Goal: Task Accomplishment & Management: Manage account settings

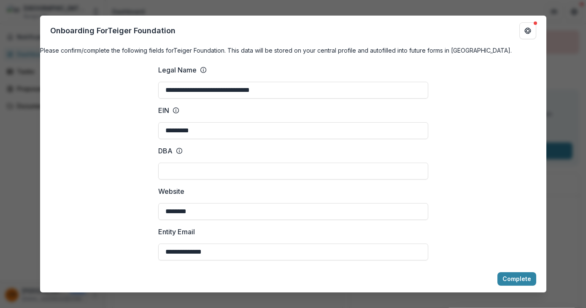
scroll to position [132, 0]
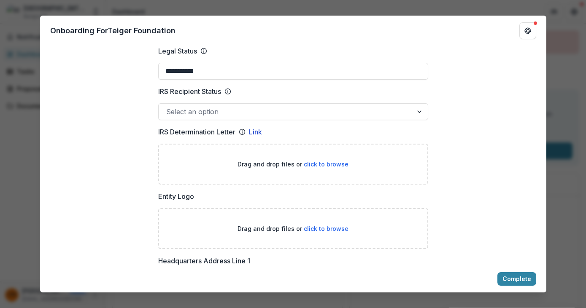
click at [204, 103] on div at bounding box center [293, 101] width 270 height 3
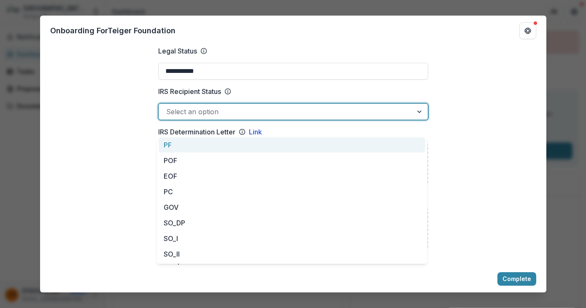
click at [212, 118] on div at bounding box center [285, 112] width 239 height 12
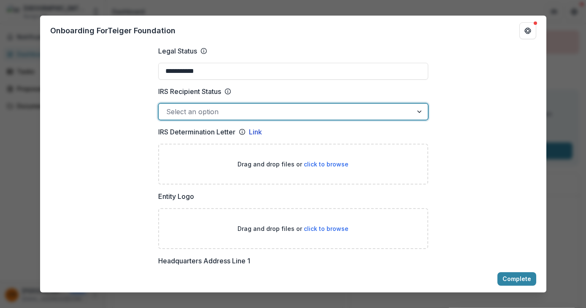
click at [187, 118] on div at bounding box center [285, 112] width 239 height 12
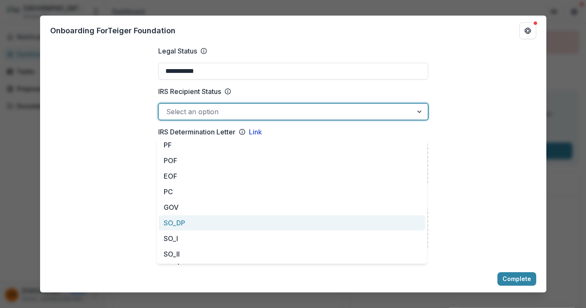
scroll to position [76, 0]
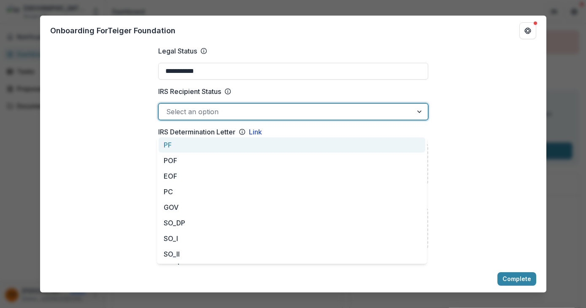
click at [218, 118] on div at bounding box center [285, 112] width 239 height 12
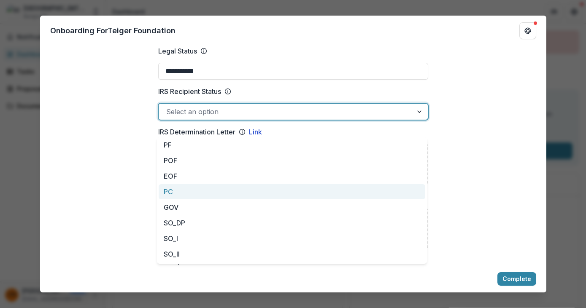
click at [214, 191] on div "PC" at bounding box center [292, 192] width 267 height 16
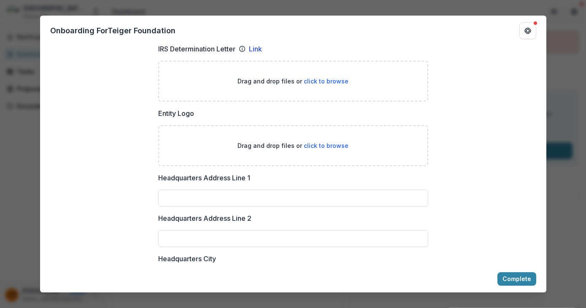
scroll to position [0, 0]
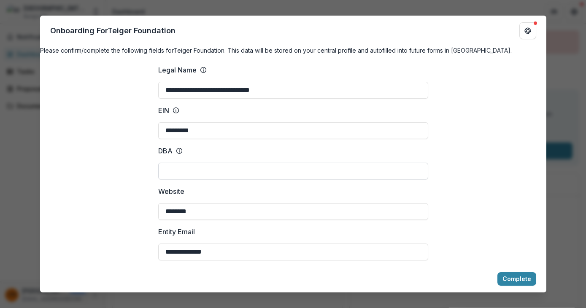
click at [176, 180] on input "DBA" at bounding box center [293, 171] width 270 height 17
type input "****"
click at [222, 203] on div at bounding box center [293, 201] width 270 height 3
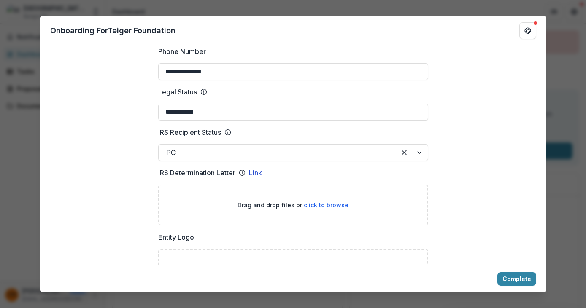
scroll to position [433, 0]
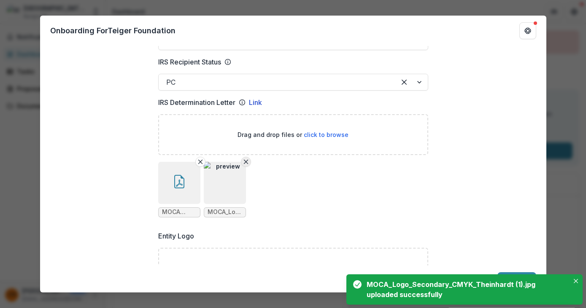
click at [245, 167] on button "Remove File" at bounding box center [246, 162] width 10 height 10
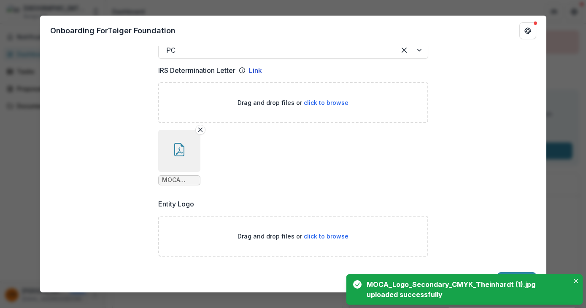
scroll to position [578, 0]
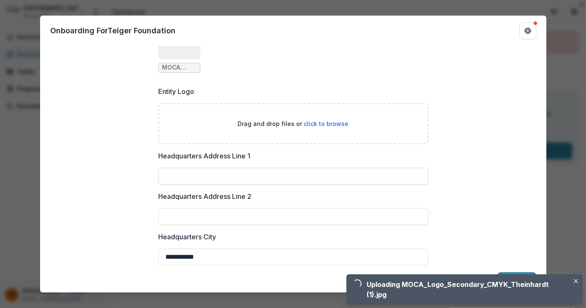
click at [234, 182] on input "Headquarters Address Line 1" at bounding box center [293, 176] width 270 height 17
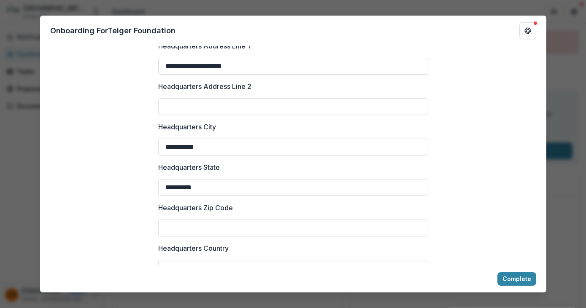
scroll to position [767, 0]
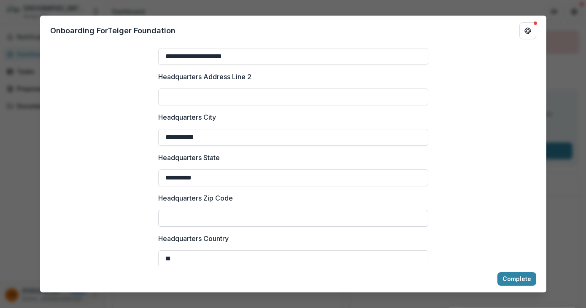
type input "**********"
click at [200, 227] on input "Headquarters Zip Code" at bounding box center [293, 218] width 270 height 17
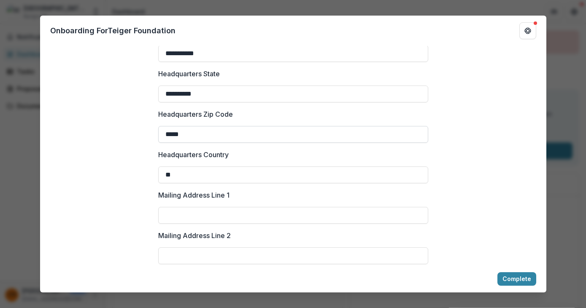
scroll to position [857, 0]
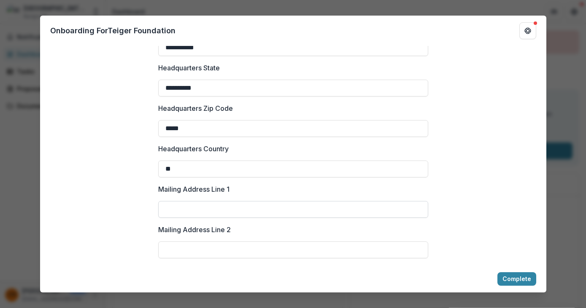
type input "*****"
click at [205, 218] on input "Mailing Address Line 1" at bounding box center [293, 209] width 270 height 17
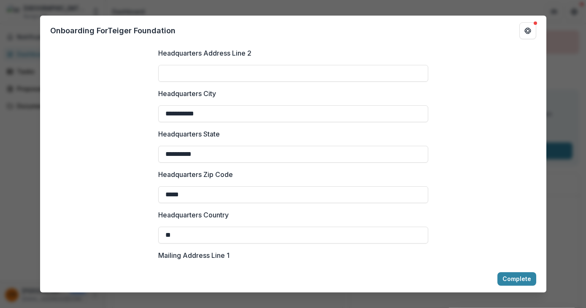
scroll to position [787, 0]
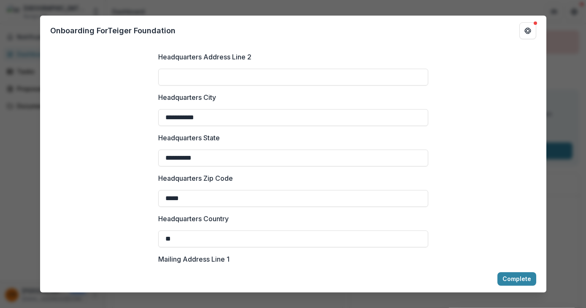
drag, startPoint x: 246, startPoint y: 54, endPoint x: 152, endPoint y: 53, distance: 93.7
click at [152, 53] on div "**********" at bounding box center [293, 29] width 284 height 1517
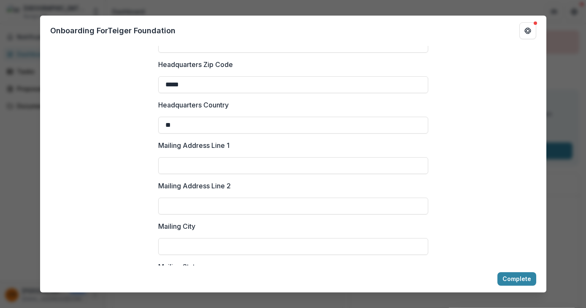
scroll to position [903, 0]
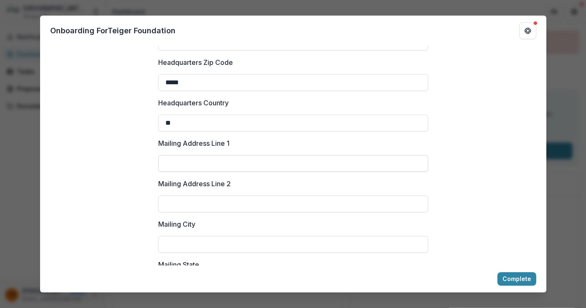
click at [196, 172] on input "Mailing Address Line 1" at bounding box center [293, 163] width 270 height 17
paste input "**********"
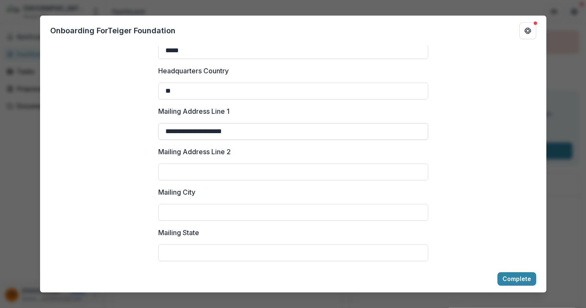
scroll to position [946, 0]
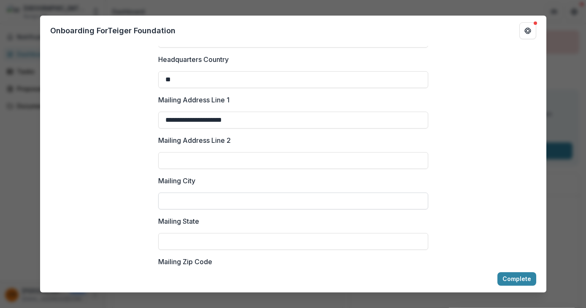
type input "**********"
click at [190, 210] on input "Mailing City" at bounding box center [293, 201] width 270 height 17
type input "**********"
type input "**"
type input "*****"
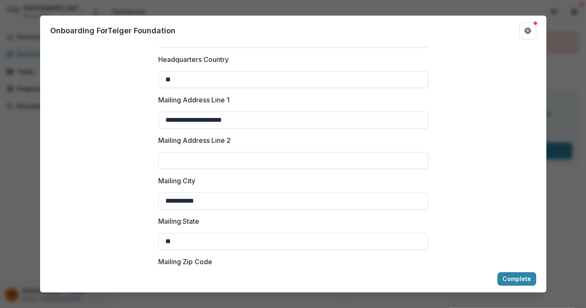
type input "**********"
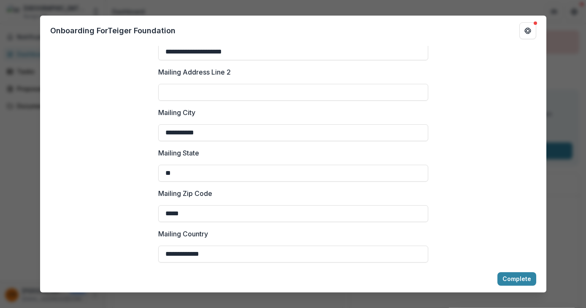
scroll to position [1036, 0]
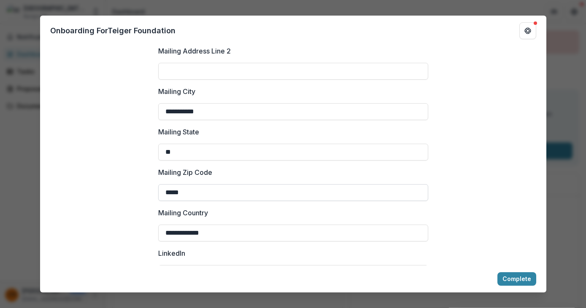
click at [221, 201] on input "*****" at bounding box center [293, 192] width 270 height 17
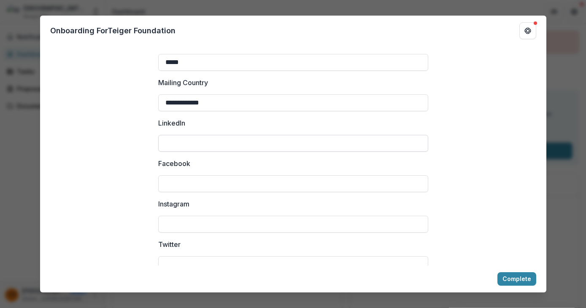
scroll to position [1176, 0]
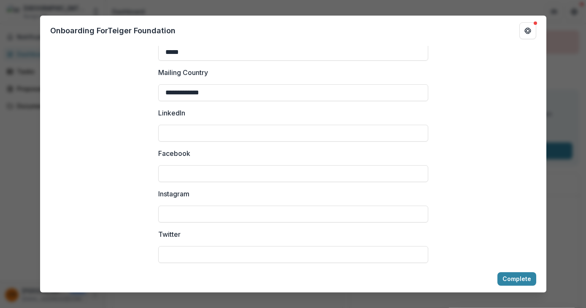
type input "*****"
click at [183, 180] on input "Facebook" at bounding box center [293, 173] width 270 height 17
paste input "**********"
type input "**********"
click at [178, 142] on input "LinkedIn" at bounding box center [293, 133] width 270 height 17
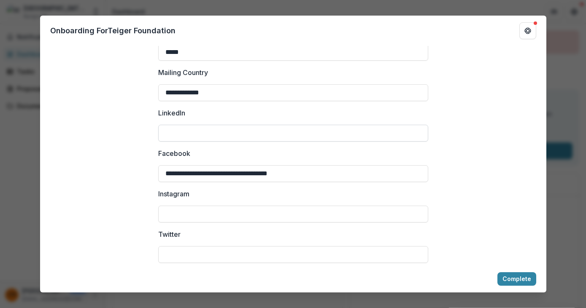
paste input "**********"
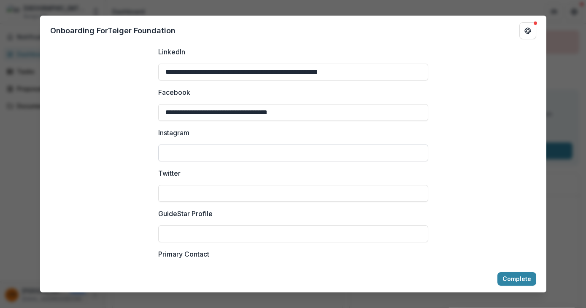
scroll to position [1262, 0]
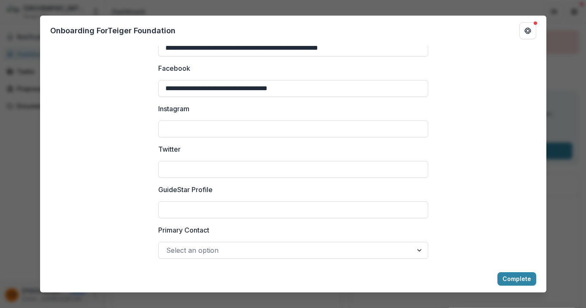
type input "**********"
click at [201, 137] on input "Instagram" at bounding box center [293, 129] width 270 height 17
paste input "**********"
type input "**********"
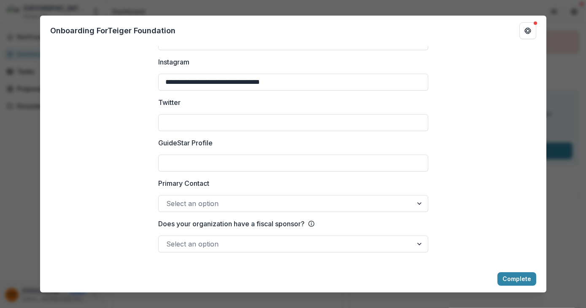
scroll to position [1323, 0]
click at [187, 158] on input "GuideStar Profile" at bounding box center [293, 163] width 270 height 17
paste input "**********"
type input "**********"
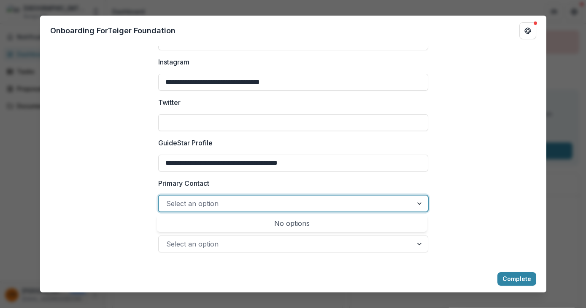
click at [188, 206] on div at bounding box center [285, 204] width 239 height 12
click at [233, 219] on div "No options" at bounding box center [292, 223] width 267 height 17
click at [285, 219] on div "No options" at bounding box center [292, 223] width 267 height 17
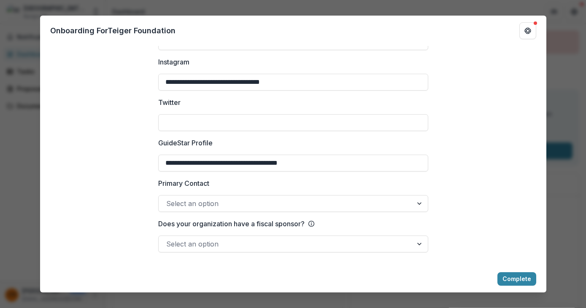
click at [261, 241] on div at bounding box center [285, 244] width 239 height 12
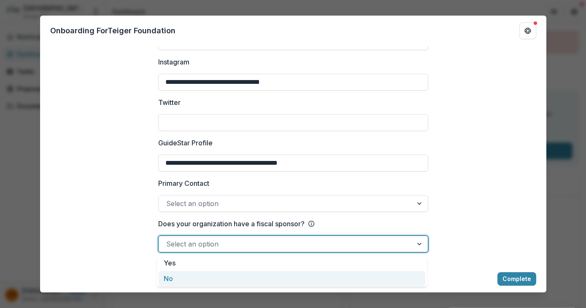
click at [215, 281] on div "No" at bounding box center [292, 279] width 267 height 16
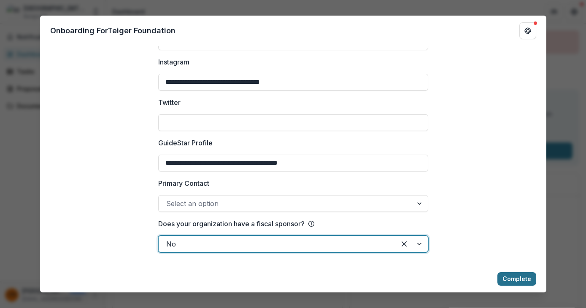
click at [512, 283] on button "Complete" at bounding box center [516, 280] width 39 height 14
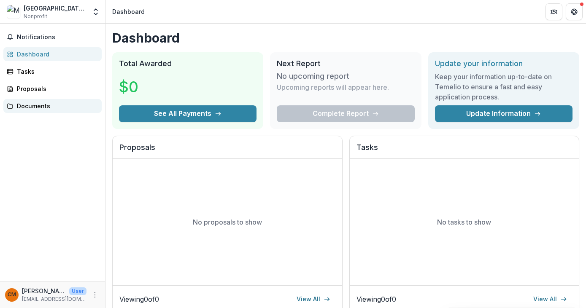
click at [50, 105] on div "Documents" at bounding box center [56, 106] width 78 height 9
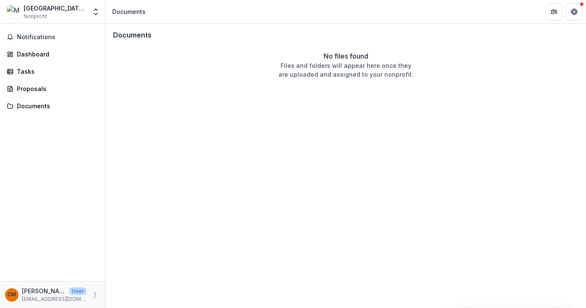
click at [53, 78] on div "Notifications Dashboard Tasks Proposals Documents" at bounding box center [52, 153] width 105 height 258
click at [51, 87] on div "Proposals" at bounding box center [56, 88] width 78 height 9
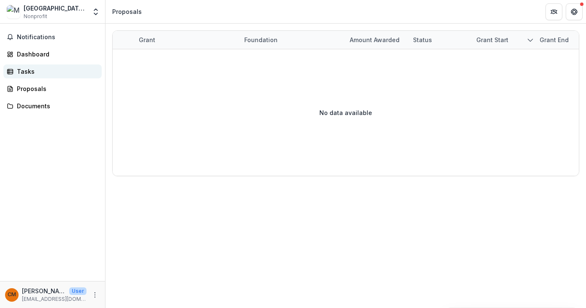
click at [46, 72] on div "Tasks" at bounding box center [56, 71] width 78 height 9
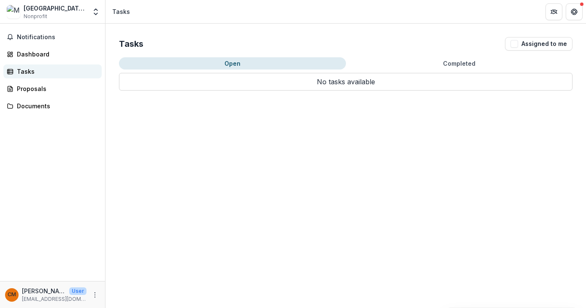
click at [64, 68] on div "Tasks" at bounding box center [56, 71] width 78 height 9
click at [64, 56] on div "Dashboard" at bounding box center [56, 54] width 78 height 9
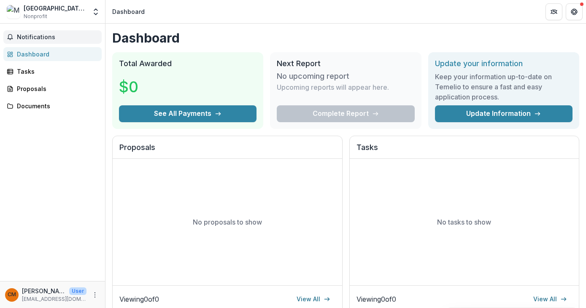
click at [63, 36] on span "Notifications" at bounding box center [57, 37] width 81 height 7
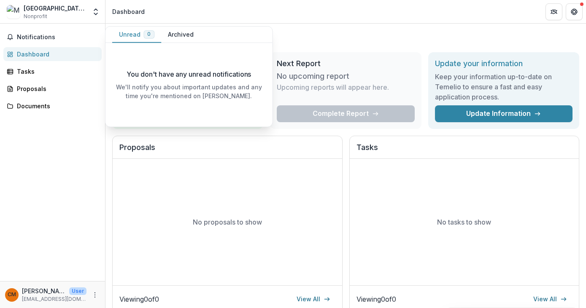
click at [64, 176] on div "Notifications Unread 0 Archived You don't have any unread notifications We'll n…" at bounding box center [52, 153] width 105 height 258
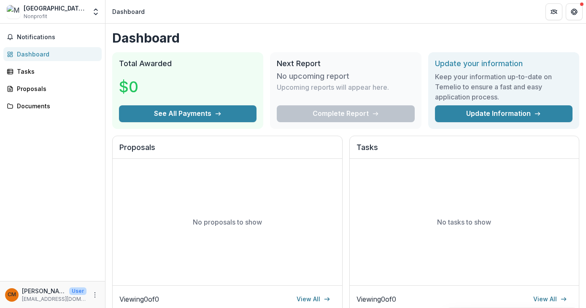
click at [45, 51] on div "Dashboard" at bounding box center [56, 54] width 78 height 9
click at [576, 17] on button "Get Help" at bounding box center [574, 11] width 17 height 17
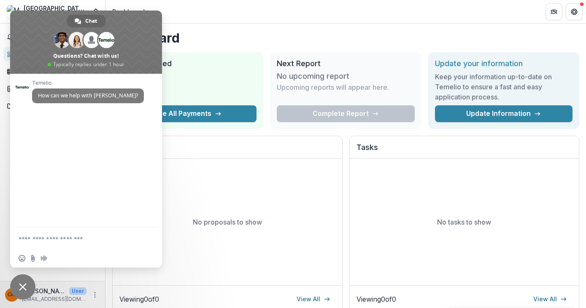
click at [223, 34] on h1 "Dashboard" at bounding box center [345, 37] width 467 height 15
click at [230, 249] on div "No proposals to show" at bounding box center [228, 222] width 230 height 127
click at [31, 289] on span "Close chat" at bounding box center [22, 287] width 25 height 25
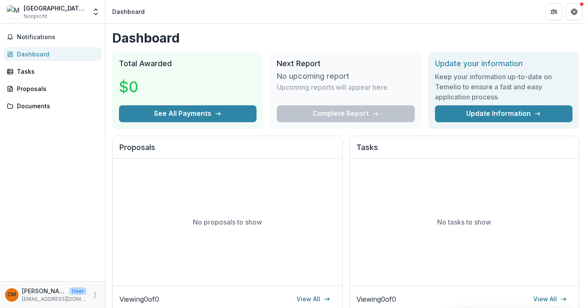
click at [224, 142] on div "Proposals" at bounding box center [228, 147] width 230 height 23
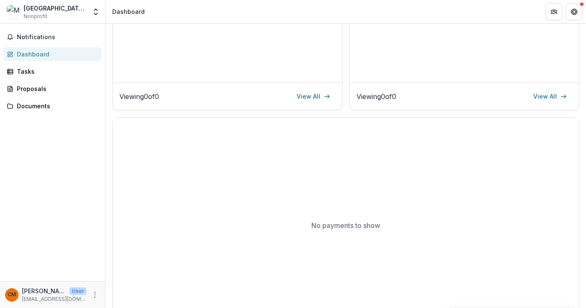
scroll to position [235, 0]
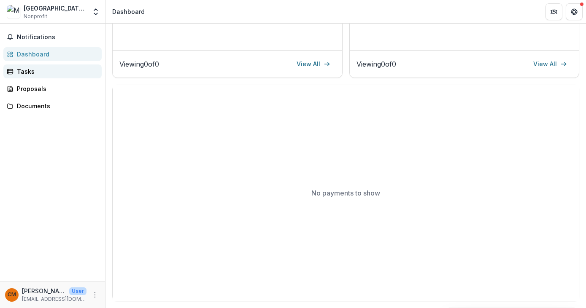
click at [41, 66] on link "Tasks" at bounding box center [52, 72] width 98 height 14
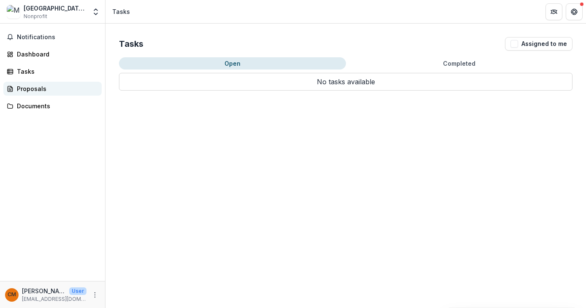
click at [41, 82] on link "Proposals" at bounding box center [52, 89] width 98 height 14
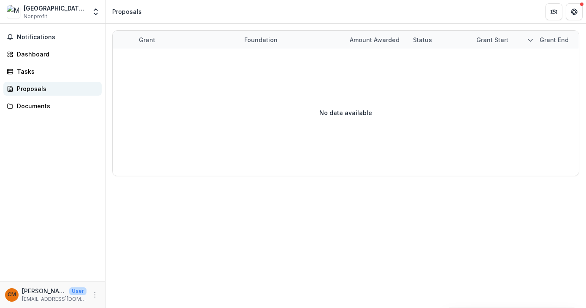
click at [43, 89] on div "Proposals" at bounding box center [56, 88] width 78 height 9
click at [43, 105] on div "Documents" at bounding box center [56, 106] width 78 height 9
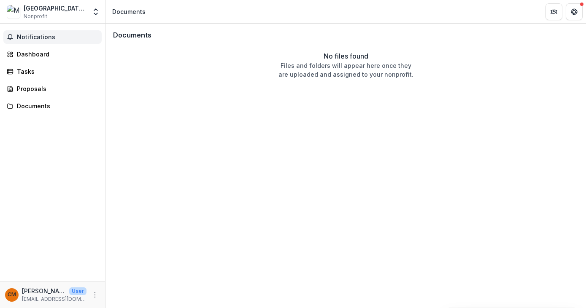
click at [49, 35] on span "Notifications" at bounding box center [57, 37] width 81 height 7
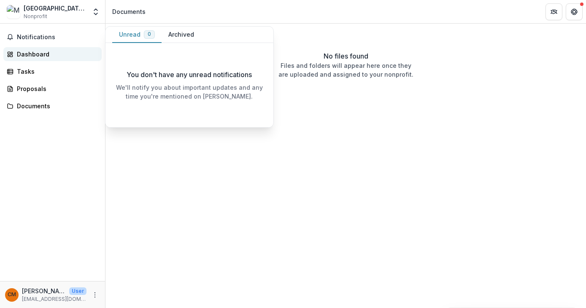
click at [59, 58] on div "Dashboard" at bounding box center [56, 54] width 78 height 9
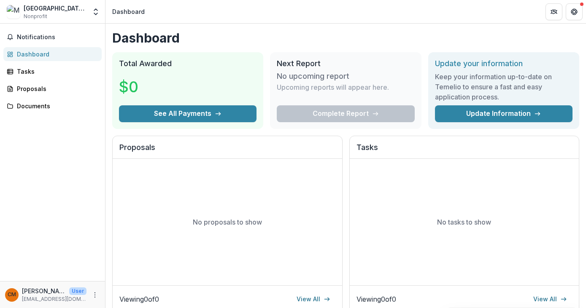
click at [37, 22] on div "Museum of Contemporary Art (MOCA) Nonprofit Nonprofits Museum of Contemporary A…" at bounding box center [52, 13] width 105 height 20
click at [42, 11] on div "[GEOGRAPHIC_DATA] (MOCA)" at bounding box center [55, 8] width 63 height 9
click at [94, 16] on icon "Open entity switcher" at bounding box center [96, 12] width 8 height 8
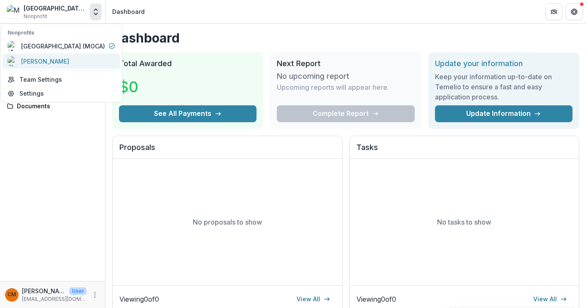
click at [61, 62] on div "[PERSON_NAME]" at bounding box center [62, 61] width 108 height 10
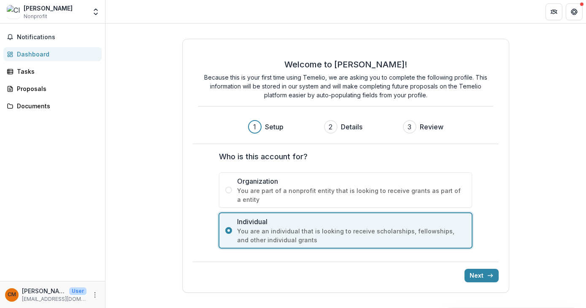
click at [253, 198] on span "You are part of a nonprofit entity that is looking to receive grants as part of…" at bounding box center [351, 196] width 229 height 18
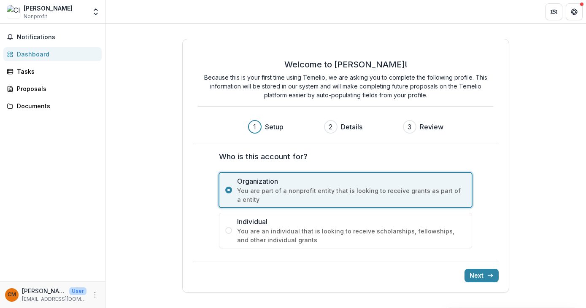
click at [64, 54] on div "Dashboard" at bounding box center [56, 54] width 78 height 9
click at [489, 277] on icon "submit" at bounding box center [490, 276] width 7 height 7
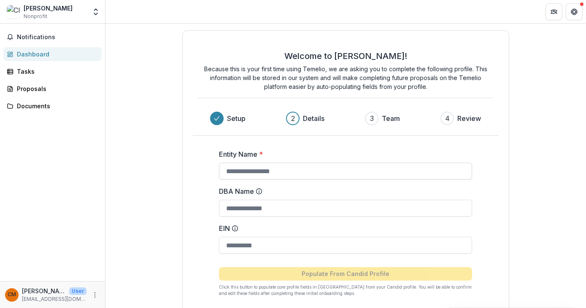
click at [302, 178] on input "Entity Name *" at bounding box center [345, 171] width 253 height 17
type input "**********"
click at [292, 204] on input "DBA Name" at bounding box center [345, 208] width 253 height 17
click at [262, 243] on input "EIN" at bounding box center [345, 245] width 253 height 17
click at [268, 205] on input "DBA Name" at bounding box center [345, 208] width 253 height 17
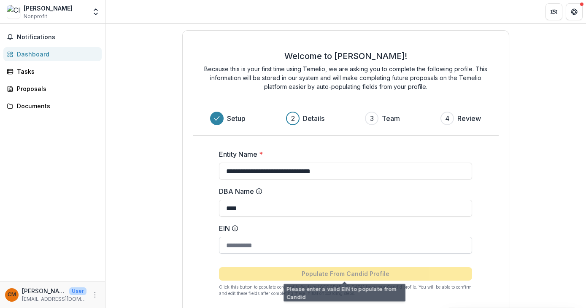
type input "****"
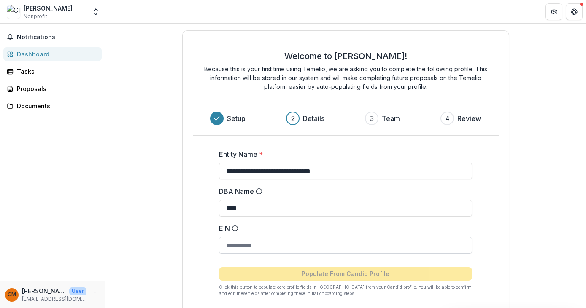
click at [269, 241] on input "EIN" at bounding box center [345, 245] width 253 height 17
type input "**********"
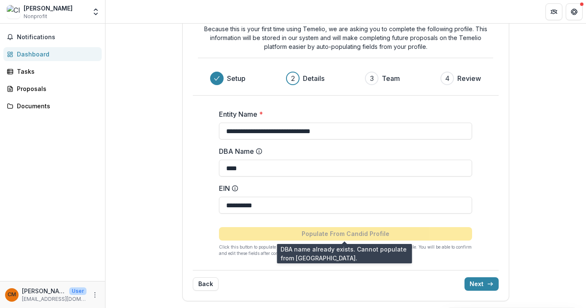
scroll to position [40, 0]
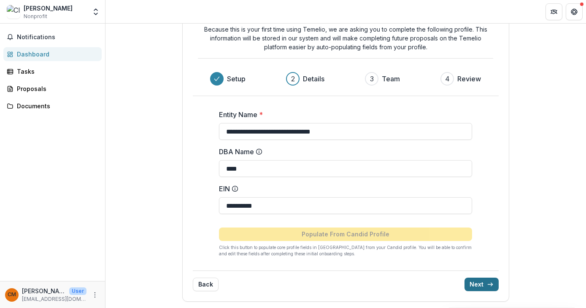
click at [487, 287] on icon "submit" at bounding box center [490, 284] width 7 height 7
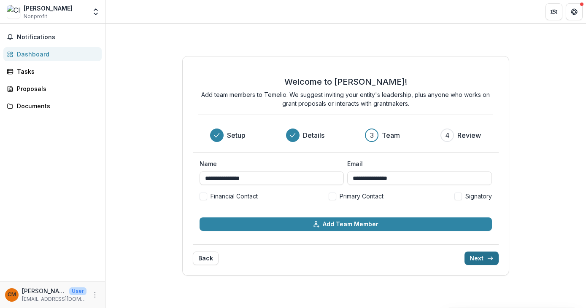
scroll to position [0, 0]
click at [81, 17] on div "Clara Kim Nonprofit" at bounding box center [47, 12] width 80 height 16
click at [98, 14] on icon "Open entity switcher" at bounding box center [96, 12] width 8 height 8
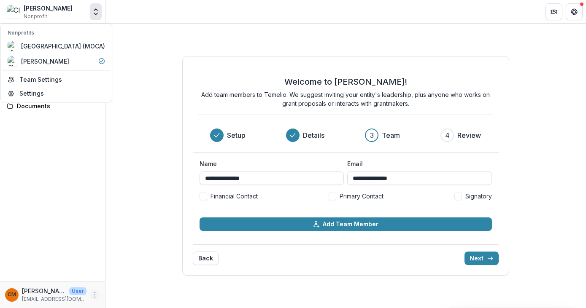
click at [94, 298] on icon "More" at bounding box center [95, 295] width 7 height 7
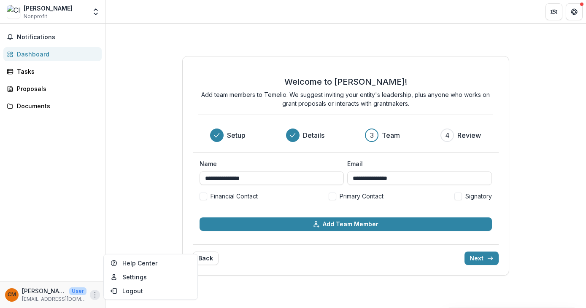
click at [76, 251] on div "Notifications Dashboard Tasks Proposals Documents" at bounding box center [52, 153] width 105 height 258
click at [55, 57] on div "Dashboard" at bounding box center [56, 54] width 78 height 9
click at [302, 181] on input "**********" at bounding box center [272, 179] width 144 height 14
click at [92, 9] on icon "Open entity switcher" at bounding box center [96, 12] width 8 height 8
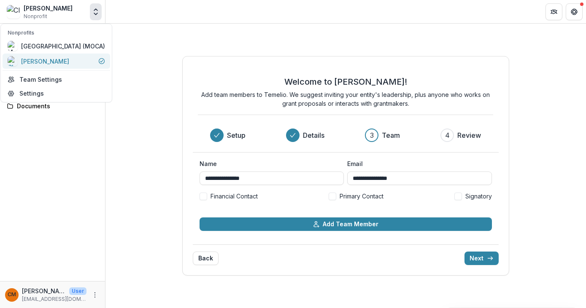
click at [96, 59] on div "[PERSON_NAME]" at bounding box center [56, 61] width 97 height 10
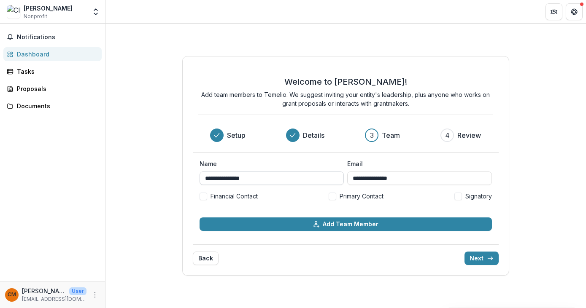
click at [279, 174] on input "**********" at bounding box center [272, 179] width 144 height 14
drag, startPoint x: 279, startPoint y: 174, endPoint x: 183, endPoint y: 174, distance: 95.8
click at [183, 174] on div "**********" at bounding box center [345, 166] width 327 height 220
drag, startPoint x: 377, startPoint y: 177, endPoint x: 311, endPoint y: 174, distance: 66.3
click at [311, 174] on div "**********" at bounding box center [346, 173] width 292 height 26
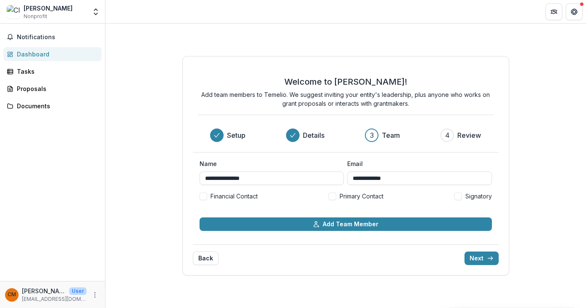
click at [361, 197] on span "Primary Contact" at bounding box center [362, 196] width 44 height 9
type input "**********"
click at [258, 166] on label "Name" at bounding box center [269, 164] width 139 height 9
click at [258, 172] on input "**********" at bounding box center [272, 179] width 144 height 14
drag, startPoint x: 262, startPoint y: 177, endPoint x: 148, endPoint y: 177, distance: 114.4
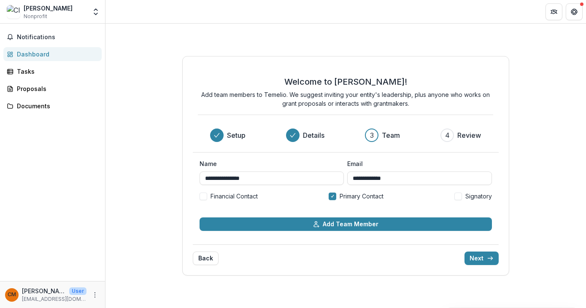
click at [148, 177] on div "**********" at bounding box center [345, 166] width 481 height 285
type input "*********"
click at [482, 260] on button "Next" at bounding box center [482, 259] width 34 height 14
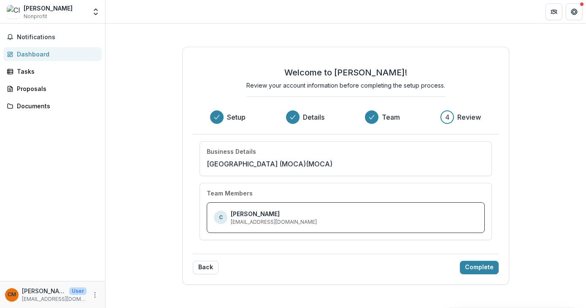
click at [308, 215] on div "C Clara Kim ckim@moca.org" at bounding box center [346, 218] width 264 height 16
click at [229, 211] on div "C Clara Kim ckim@moca.org" at bounding box center [265, 218] width 103 height 16
click at [489, 266] on button "Complete" at bounding box center [479, 268] width 39 height 14
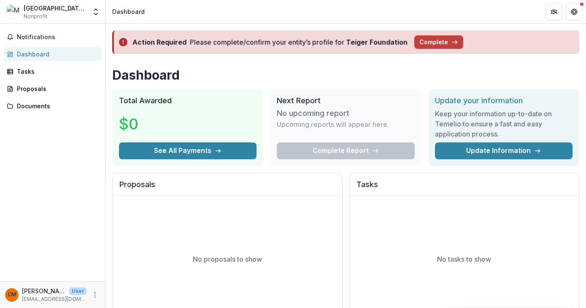
click at [86, 11] on div "[GEOGRAPHIC_DATA] (MOCA)" at bounding box center [55, 8] width 63 height 9
click at [101, 12] on button "Open entity switcher" at bounding box center [96, 11] width 12 height 17
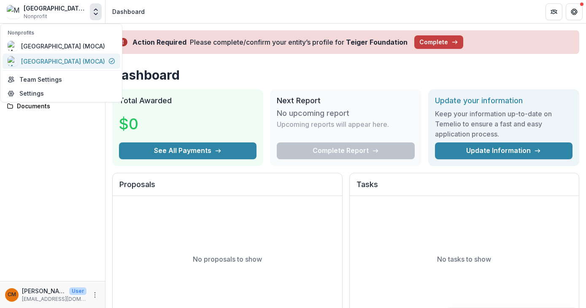
click at [104, 65] on div "[GEOGRAPHIC_DATA] (MOCA)" at bounding box center [63, 61] width 84 height 9
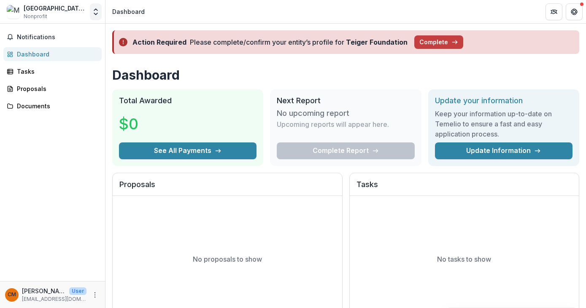
click at [95, 14] on icon "Open entity switcher" at bounding box center [96, 12] width 8 height 8
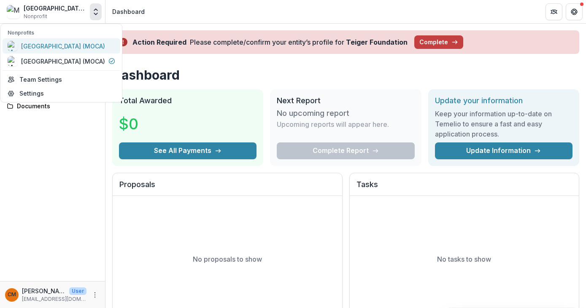
click at [106, 46] on div "[GEOGRAPHIC_DATA] (MOCA)" at bounding box center [62, 46] width 108 height 10
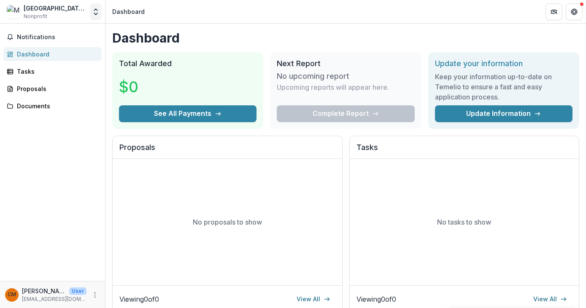
click at [90, 12] on button "Open entity switcher" at bounding box center [96, 11] width 12 height 17
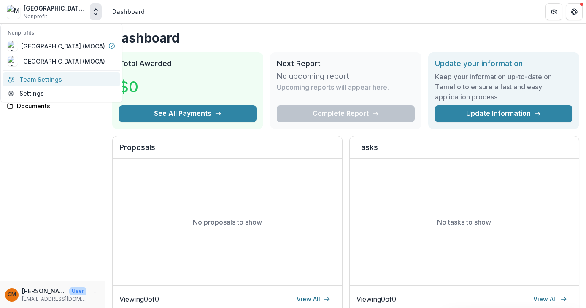
click at [55, 79] on link "Team Settings" at bounding box center [62, 80] width 118 height 14
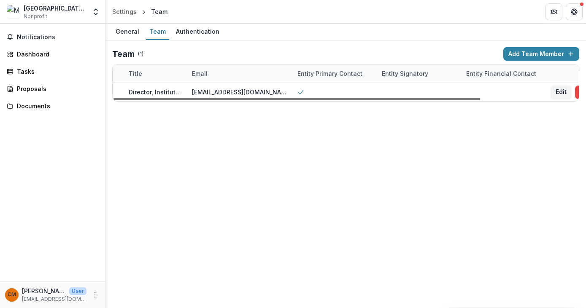
scroll to position [0, 124]
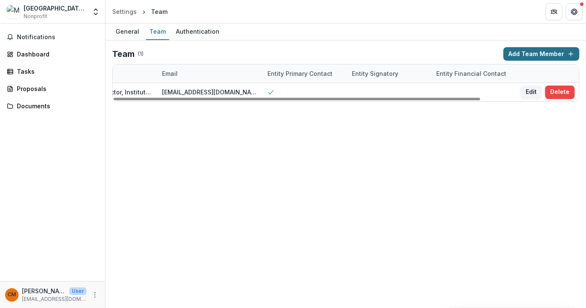
click at [562, 49] on button "Add Team Member" at bounding box center [541, 54] width 76 height 14
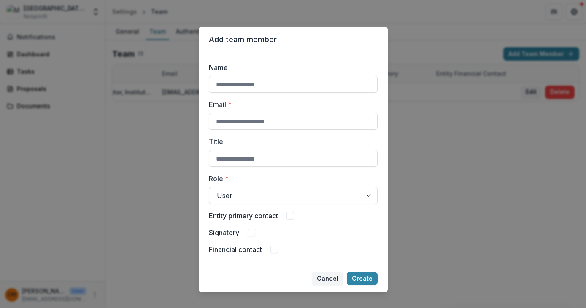
scroll to position [11, 0]
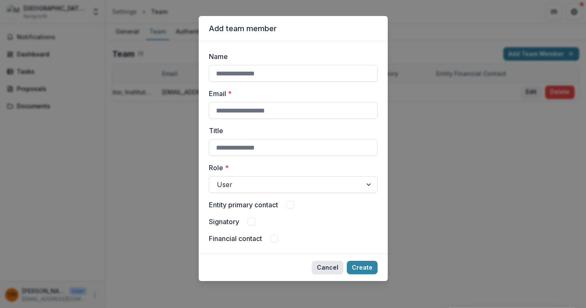
click at [342, 271] on button "Cancel" at bounding box center [328, 268] width 32 height 14
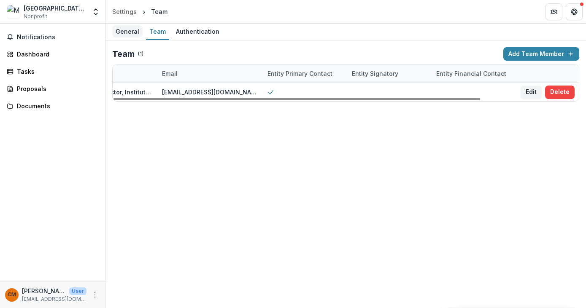
click at [131, 31] on div "General" at bounding box center [127, 31] width 30 height 12
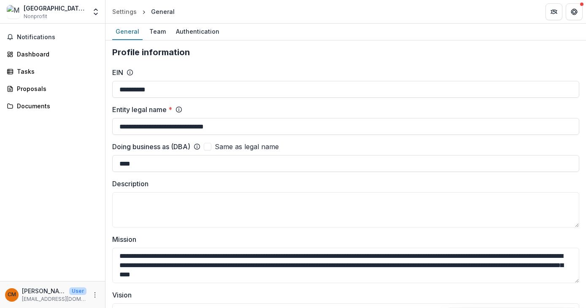
click at [78, 7] on div "[GEOGRAPHIC_DATA] (MOCA)" at bounding box center [55, 8] width 63 height 9
click at [89, 7] on div "Museum of Contemporary Art (MOCA) Nonprofit Nonprofits Museum of Contemporary A…" at bounding box center [52, 11] width 98 height 17
click at [95, 8] on icon "Open entity switcher" at bounding box center [96, 12] width 8 height 8
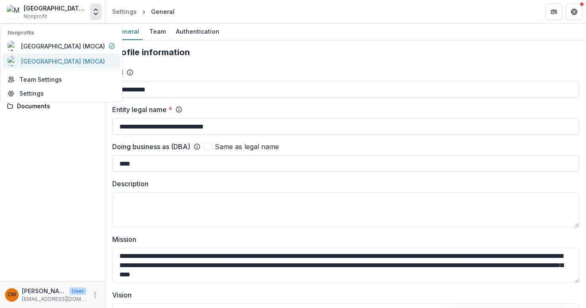
click at [58, 54] on link "[GEOGRAPHIC_DATA] (MOCA)" at bounding box center [62, 61] width 118 height 15
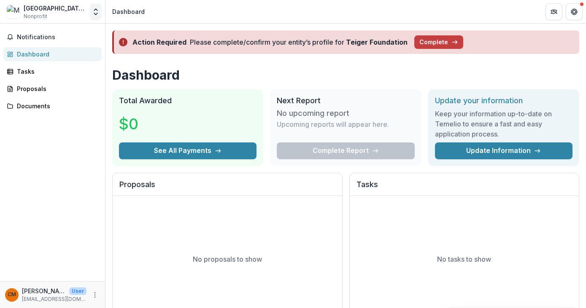
click at [96, 11] on icon "Open entity switcher" at bounding box center [96, 12] width 8 height 8
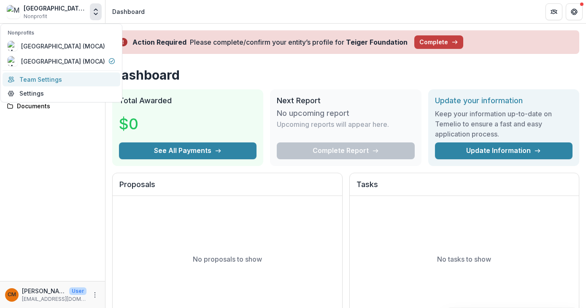
click at [58, 80] on link "Team Settings" at bounding box center [62, 80] width 118 height 14
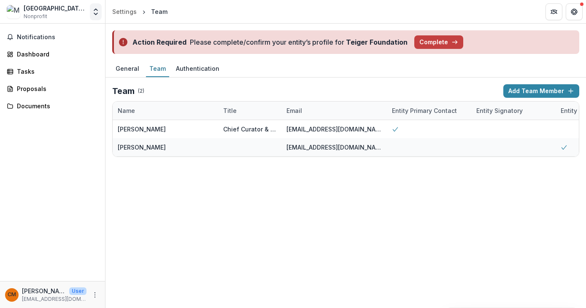
click at [98, 9] on icon "Open entity switcher" at bounding box center [96, 12] width 8 height 8
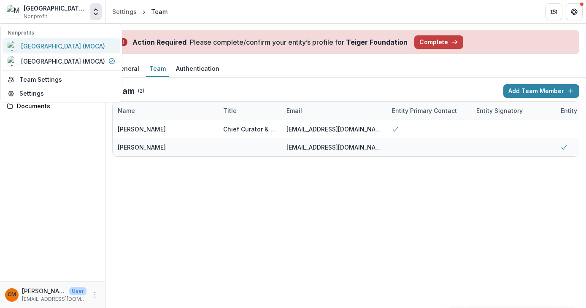
click at [88, 42] on div "[GEOGRAPHIC_DATA] (MOCA)" at bounding box center [63, 46] width 84 height 9
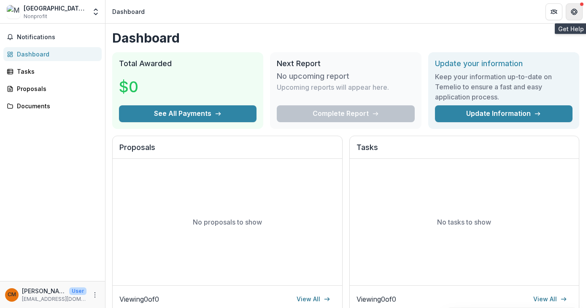
click at [572, 9] on icon "Get Help" at bounding box center [573, 10] width 2 height 2
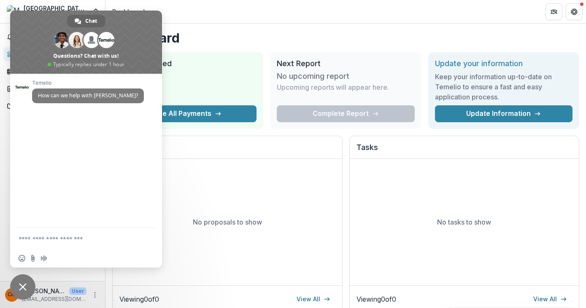
click at [222, 15] on header "Dashboard" at bounding box center [345, 11] width 481 height 23
click at [223, 209] on div "No proposals to show" at bounding box center [228, 222] width 230 height 127
click at [22, 283] on span "Close chat" at bounding box center [22, 287] width 25 height 25
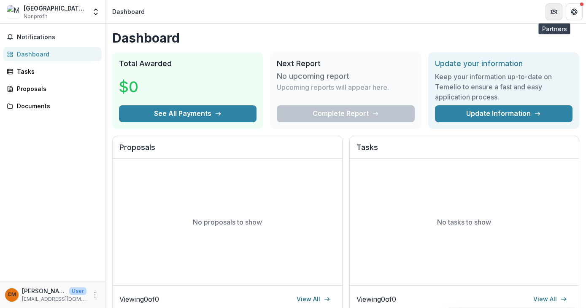
click at [549, 10] on button "Partners" at bounding box center [554, 11] width 17 height 17
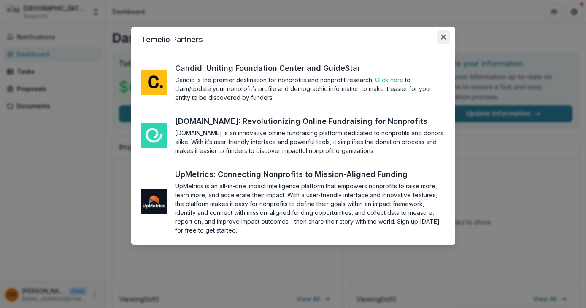
click at [448, 38] on button "Close" at bounding box center [444, 37] width 14 height 14
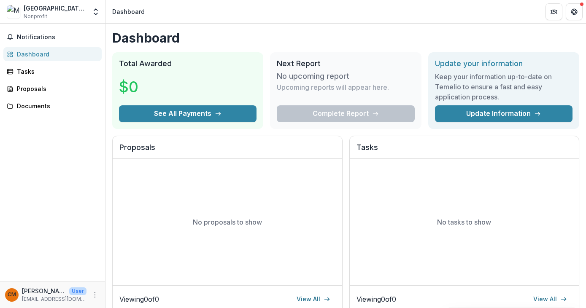
click at [40, 14] on span "Nonprofit" at bounding box center [36, 17] width 24 height 8
click at [17, 9] on img at bounding box center [14, 12] width 14 height 14
click at [93, 16] on button "Open entity switcher" at bounding box center [96, 11] width 12 height 17
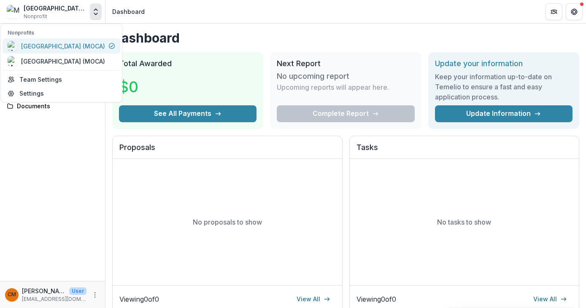
click at [100, 46] on div "[GEOGRAPHIC_DATA] (MOCA)" at bounding box center [63, 46] width 84 height 9
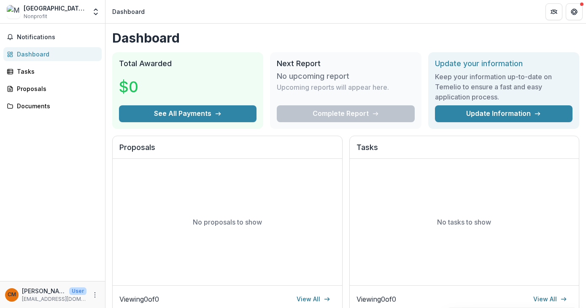
click at [102, 16] on div "Museum of Contemporary Art (MOCA) Nonprofit Nonprofits Museum of Contemporary A…" at bounding box center [52, 13] width 105 height 20
click at [96, 16] on button "Open entity switcher" at bounding box center [96, 11] width 12 height 17
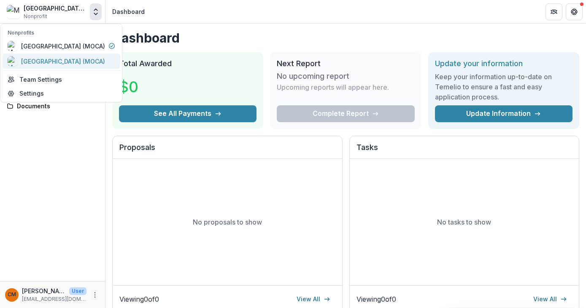
click at [95, 61] on div "[GEOGRAPHIC_DATA] (MOCA)" at bounding box center [63, 61] width 84 height 9
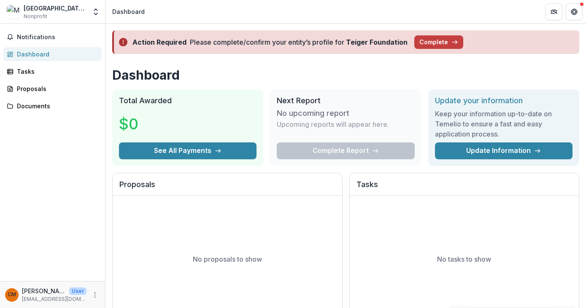
click at [340, 152] on div "Complete Report" at bounding box center [346, 151] width 138 height 17
click at [47, 38] on span "Notifications" at bounding box center [57, 37] width 81 height 7
click at [105, 14] on div "Museum of Contemporary Art (MOCA) Nonprofit Nonprofits Museum of Contemporary A…" at bounding box center [52, 11] width 105 height 23
click at [97, 14] on icon "Open entity switcher" at bounding box center [96, 12] width 8 height 8
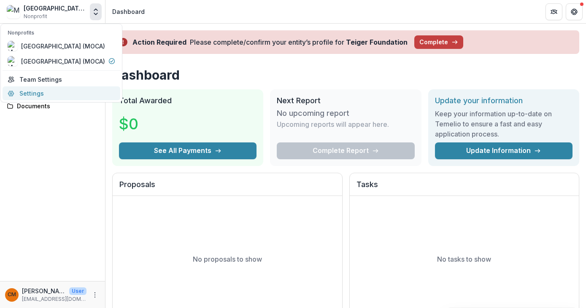
click at [49, 92] on link "Settings" at bounding box center [62, 94] width 118 height 14
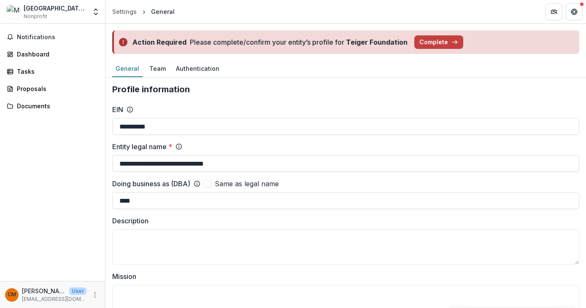
click at [153, 60] on div "Action Required Please complete/confirm your entity’s profile for Teiger Founda…" at bounding box center [345, 42] width 481 height 37
click at [153, 64] on div "Team" at bounding box center [157, 68] width 23 height 12
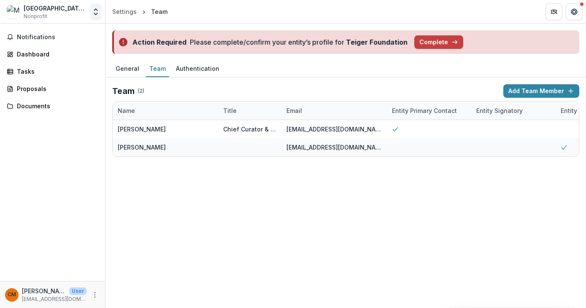
click at [98, 8] on icon "Open entity switcher" at bounding box center [96, 12] width 8 height 8
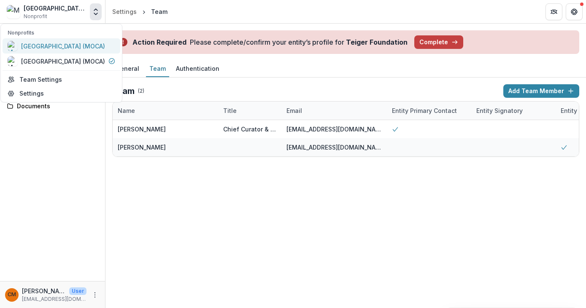
click at [77, 45] on div "[GEOGRAPHIC_DATA] (MOCA)" at bounding box center [63, 46] width 84 height 9
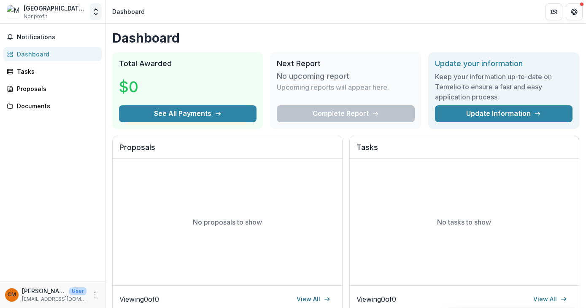
click at [94, 11] on icon "Open entity switcher" at bounding box center [96, 12] width 8 height 8
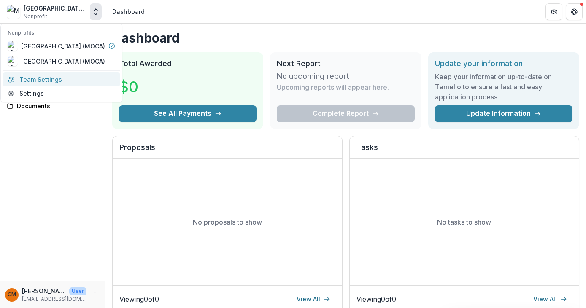
click at [61, 80] on link "Team Settings" at bounding box center [62, 80] width 118 height 14
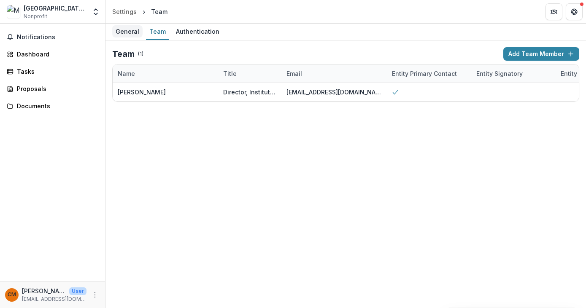
click at [127, 32] on div "General" at bounding box center [127, 31] width 30 height 12
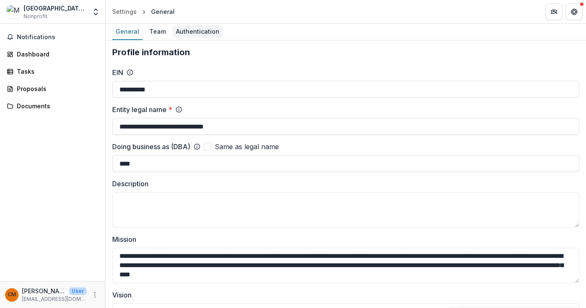
click at [187, 27] on div "Authentication" at bounding box center [198, 31] width 50 height 12
click at [93, 295] on icon "More" at bounding box center [95, 295] width 7 height 7
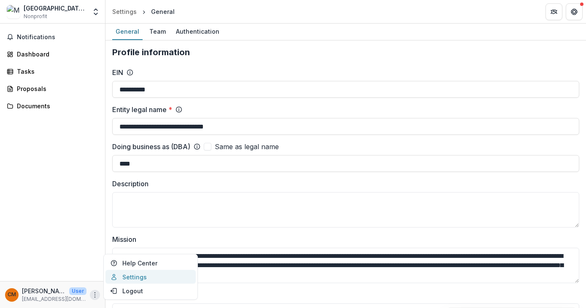
click at [131, 273] on link "Settings" at bounding box center [150, 277] width 90 height 14
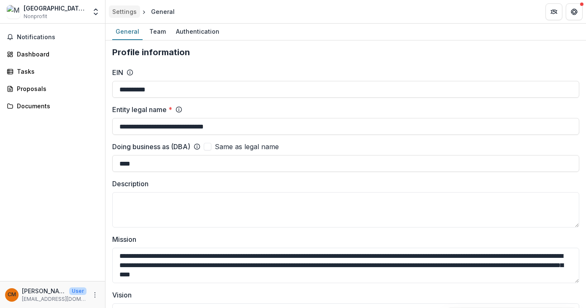
click at [128, 10] on div "Settings" at bounding box center [124, 11] width 24 height 9
click at [154, 31] on div "Team" at bounding box center [157, 31] width 23 height 12
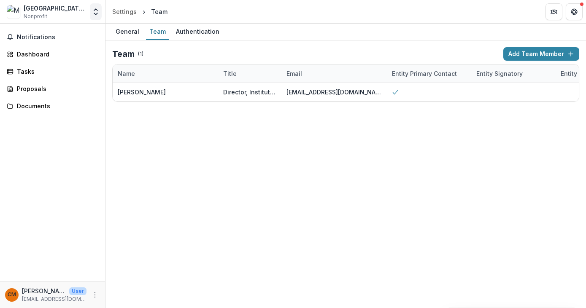
click at [96, 11] on icon "Open entity switcher" at bounding box center [96, 12] width 8 height 8
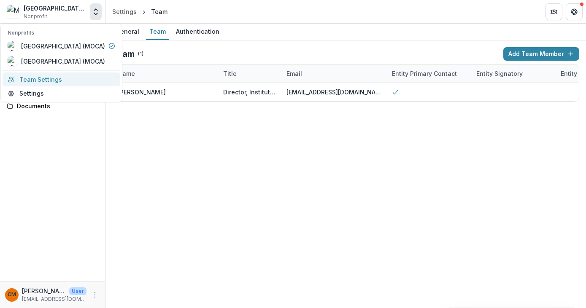
click at [65, 83] on link "Team Settings" at bounding box center [62, 80] width 118 height 14
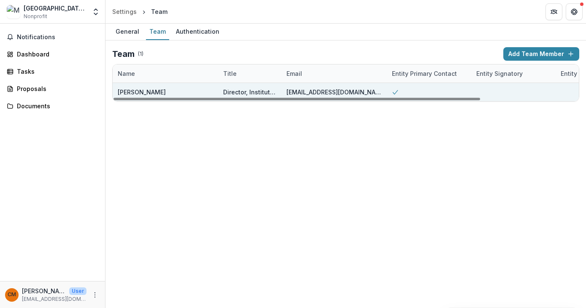
click at [391, 88] on div at bounding box center [429, 92] width 84 height 18
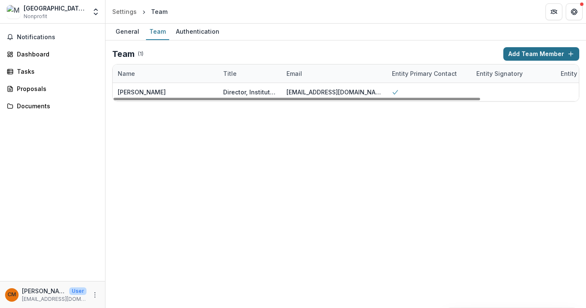
click at [518, 51] on button "Add Team Member" at bounding box center [541, 54] width 76 height 14
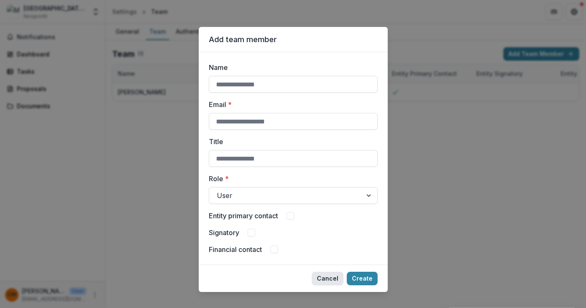
click at [328, 276] on button "Cancel" at bounding box center [328, 279] width 32 height 14
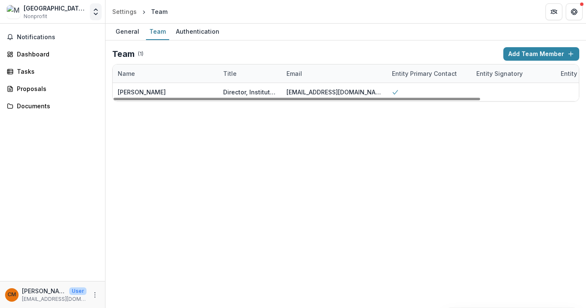
click at [98, 11] on icon "Open entity switcher" at bounding box center [96, 12] width 8 height 8
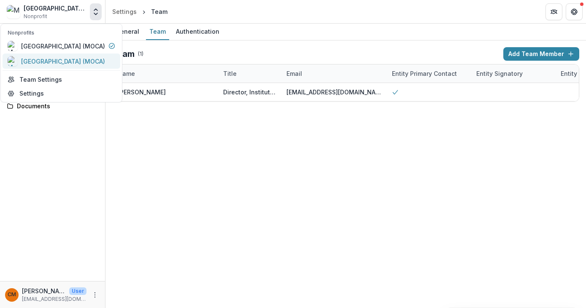
click at [74, 60] on div "[GEOGRAPHIC_DATA] (MOCA)" at bounding box center [63, 61] width 84 height 9
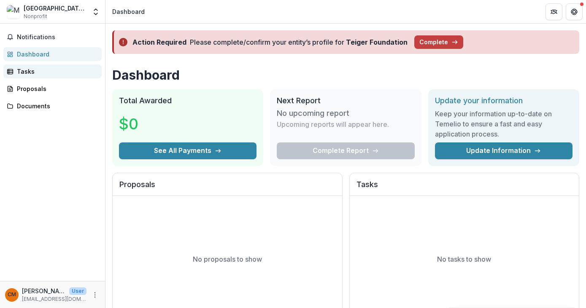
click at [41, 70] on div "Tasks" at bounding box center [56, 71] width 78 height 9
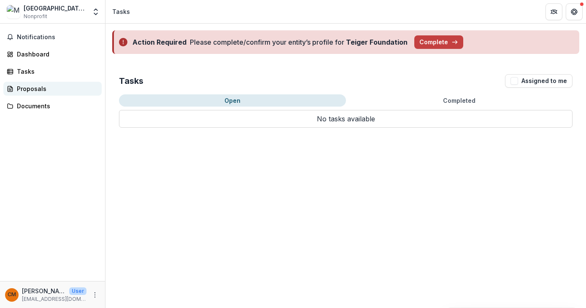
click at [50, 90] on div "Proposals" at bounding box center [56, 88] width 78 height 9
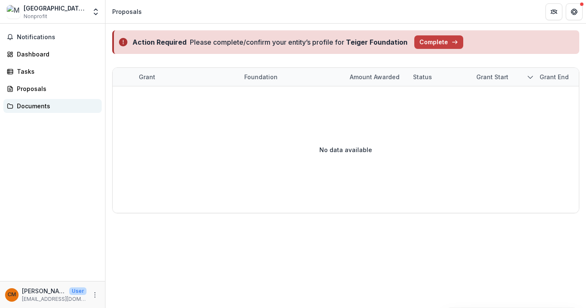
click at [50, 103] on div "Documents" at bounding box center [56, 106] width 78 height 9
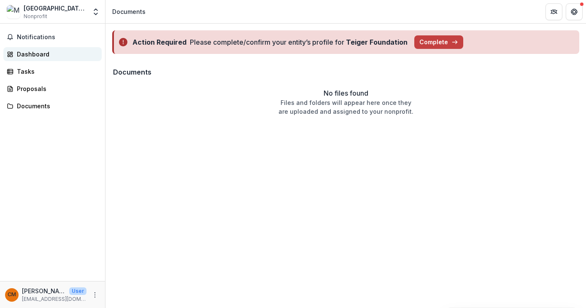
click at [57, 48] on link "Dashboard" at bounding box center [52, 54] width 98 height 14
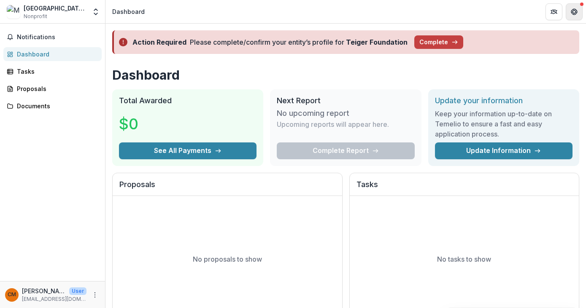
click at [573, 6] on button "Get Help" at bounding box center [574, 11] width 17 height 17
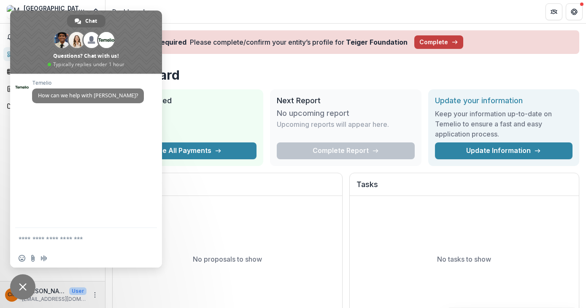
click at [59, 243] on textarea "Compose your message..." at bounding box center [78, 238] width 118 height 21
type textarea "**********"
drag, startPoint x: 128, startPoint y: 20, endPoint x: 418, endPoint y: 35, distance: 289.8
click at [418, 35] on body "Skip to content Museum of Contemporary Art (MOCA) Nonprofit Nonprofits Museum o…" at bounding box center [293, 154] width 586 height 308
drag, startPoint x: 142, startPoint y: 21, endPoint x: 198, endPoint y: 30, distance: 57.3
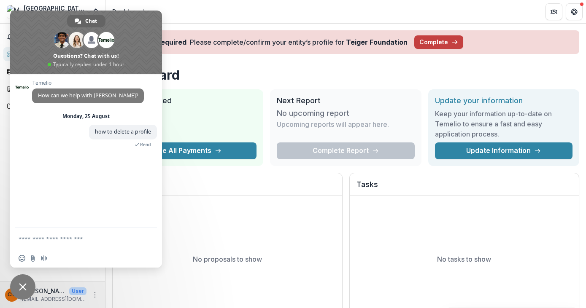
click at [198, 30] on body "Skip to content Museum of Contemporary Art (MOCA) Nonprofit Nonprofits Museum o…" at bounding box center [293, 154] width 586 height 308
click at [96, 20] on span "Chat" at bounding box center [91, 21] width 12 height 13
click at [17, 287] on span "Close chat" at bounding box center [22, 287] width 25 height 25
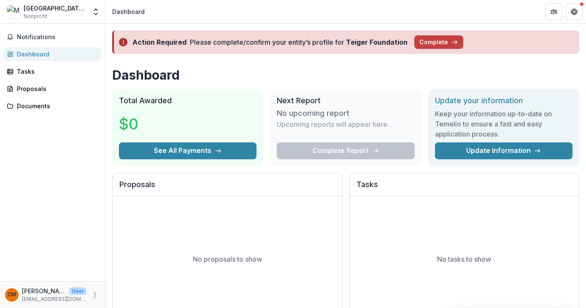
click at [70, 14] on div "Museum of Contemporary Art (MOCA) Nonprofit" at bounding box center [55, 12] width 63 height 16
click at [67, 7] on div "[GEOGRAPHIC_DATA] (MOCA)" at bounding box center [55, 8] width 63 height 9
click at [89, 16] on div "Museum of Contemporary Art (MOCA) Nonprofit Nonprofits Museum of Contemporary A…" at bounding box center [52, 11] width 98 height 17
click at [96, 11] on icon "Open entity switcher" at bounding box center [96, 12] width 8 height 8
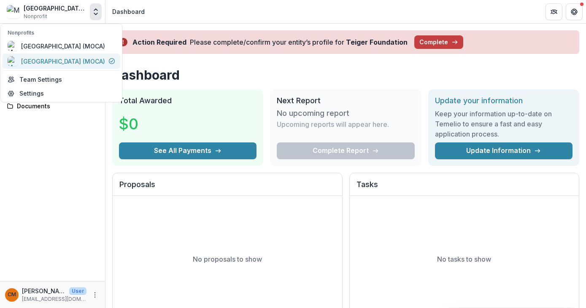
click at [60, 62] on div "[GEOGRAPHIC_DATA] (MOCA)" at bounding box center [63, 61] width 84 height 9
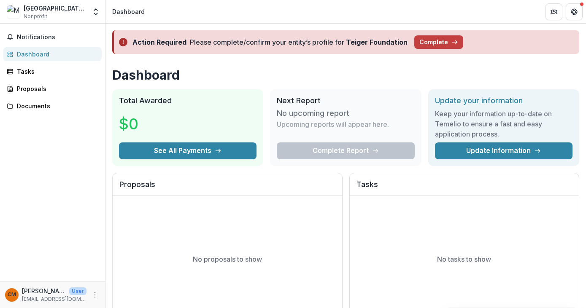
click at [88, 10] on div "Museum of Contemporary Art (MOCA) Nonprofit Nonprofits Museum of Contemporary A…" at bounding box center [52, 11] width 98 height 17
click at [94, 14] on icon "Open entity switcher" at bounding box center [96, 12] width 8 height 8
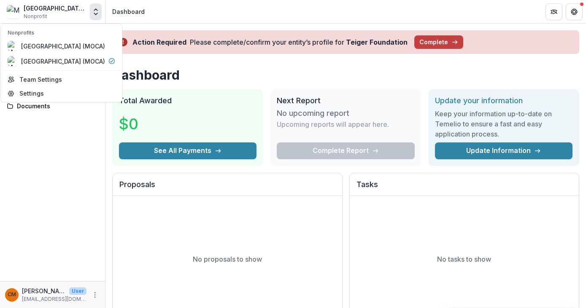
click at [49, 71] on div "Nonprofits [GEOGRAPHIC_DATA] (MOCA) [GEOGRAPHIC_DATA] (MOCA) Team Settings Sett…" at bounding box center [61, 63] width 122 height 79
click at [50, 82] on link "Team Settings" at bounding box center [62, 80] width 118 height 14
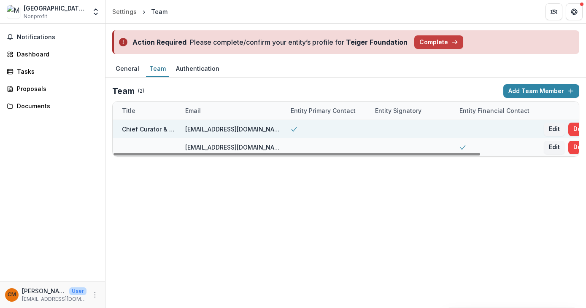
scroll to position [0, 124]
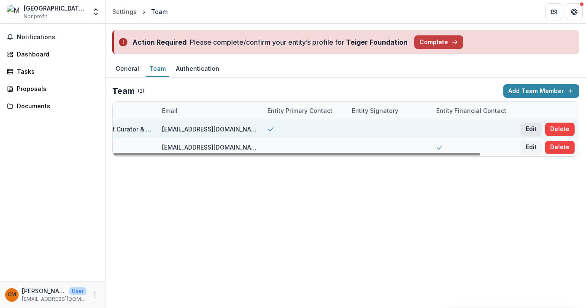
click at [532, 128] on button "Edit" at bounding box center [531, 130] width 21 height 14
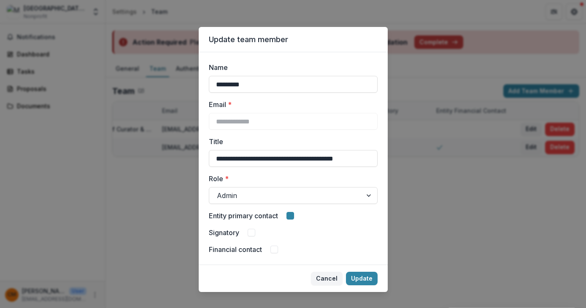
scroll to position [11, 0]
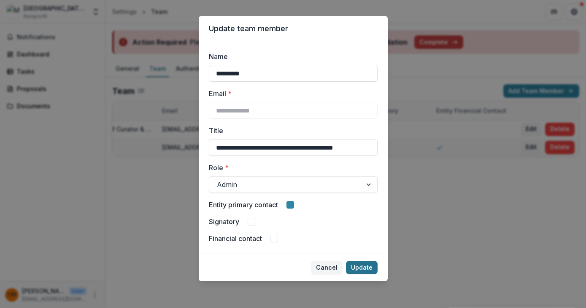
click at [363, 271] on button "Update" at bounding box center [362, 268] width 32 height 14
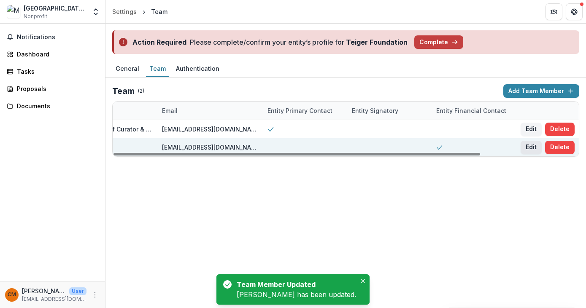
click at [522, 146] on button "Edit" at bounding box center [531, 148] width 21 height 14
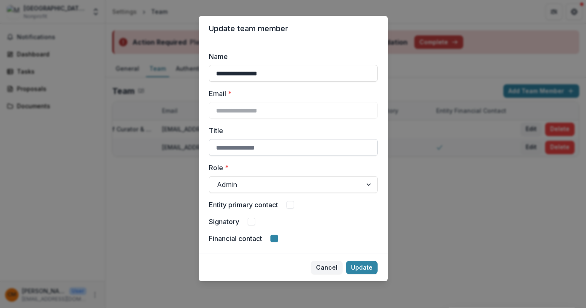
click at [304, 147] on input "Title" at bounding box center [293, 147] width 169 height 17
type input "**********"
click at [341, 95] on label "Email *" at bounding box center [291, 94] width 164 height 10
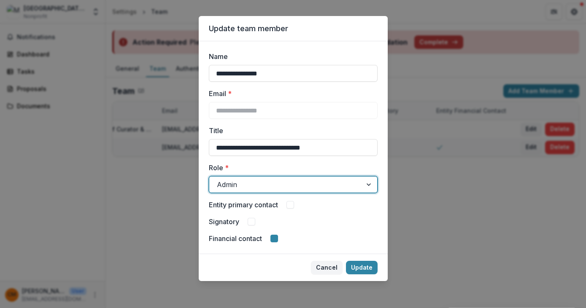
click at [345, 186] on div at bounding box center [286, 185] width 138 height 12
click at [339, 308] on div "Admin" at bounding box center [293, 313] width 586 height 10
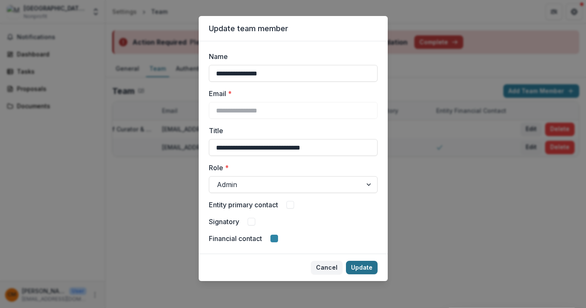
click at [360, 266] on button "Update" at bounding box center [362, 268] width 32 height 14
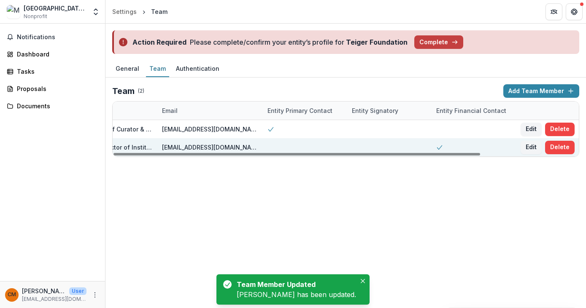
scroll to position [0, 0]
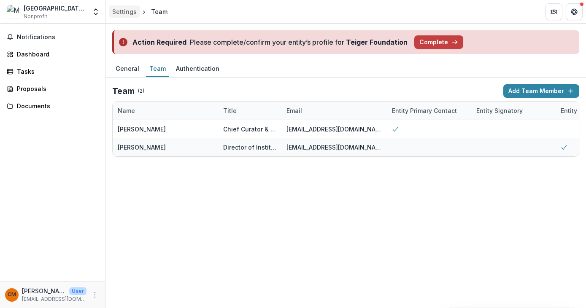
click at [130, 11] on div "Settings" at bounding box center [124, 11] width 24 height 9
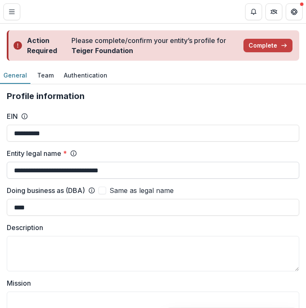
click at [56, 170] on input "**********" at bounding box center [153, 170] width 292 height 17
click at [266, 44] on button "Complete" at bounding box center [267, 46] width 49 height 14
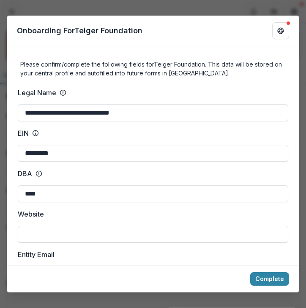
click at [110, 111] on input "**********" at bounding box center [153, 113] width 270 height 17
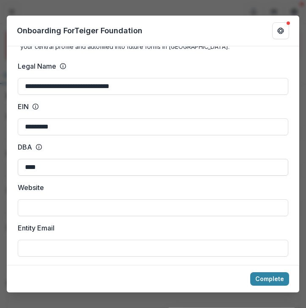
scroll to position [25, 0]
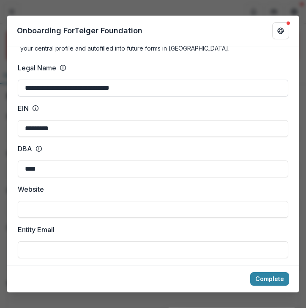
click at [244, 93] on input "**********" at bounding box center [153, 88] width 270 height 17
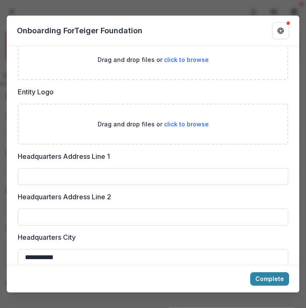
scroll to position [532, 0]
click at [277, 290] on div "Complete" at bounding box center [153, 278] width 292 height 27
click at [277, 269] on div "Complete" at bounding box center [153, 278] width 292 height 27
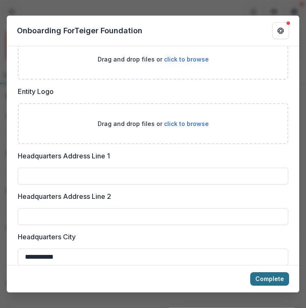
click at [275, 274] on button "Complete" at bounding box center [269, 280] width 39 height 14
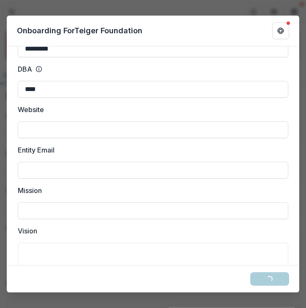
scroll to position [0, 0]
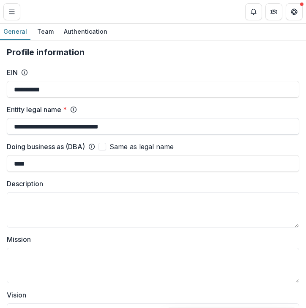
click at [67, 128] on input "**********" at bounding box center [153, 126] width 292 height 17
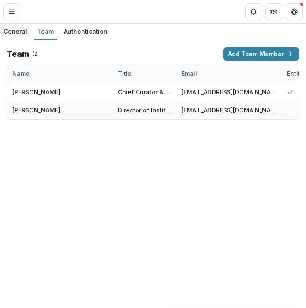
click at [19, 32] on div "General" at bounding box center [15, 31] width 30 height 12
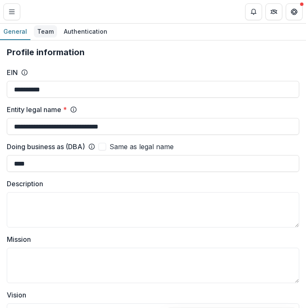
click at [45, 31] on div "Team" at bounding box center [45, 31] width 23 height 12
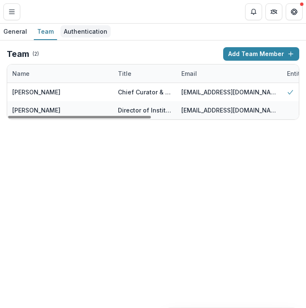
click at [78, 38] on link "Authentication" at bounding box center [85, 32] width 50 height 16
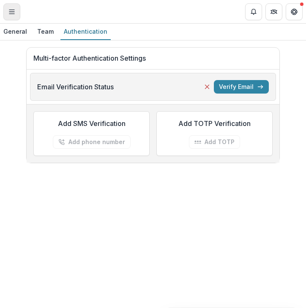
click at [8, 7] on button "Toggle Menu" at bounding box center [11, 11] width 17 height 17
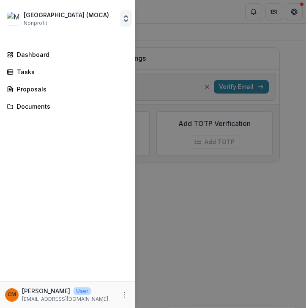
click at [126, 22] on icon "Open entity switcher" at bounding box center [126, 18] width 8 height 8
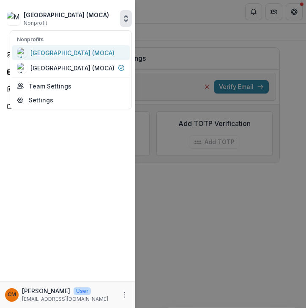
click at [86, 51] on div "[GEOGRAPHIC_DATA] (MOCA)" at bounding box center [72, 53] width 84 height 9
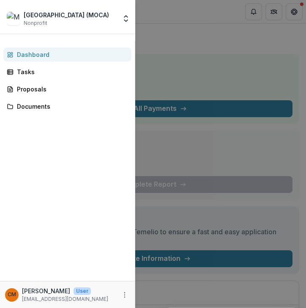
click at [165, 38] on div "Museum of Contemporary Art (MOCA) Nonprofit Nonprofits [GEOGRAPHIC_DATA] (MOCA)…" at bounding box center [153, 154] width 306 height 308
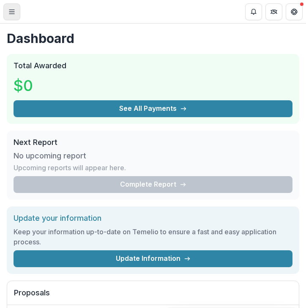
click at [10, 11] on icon "Toggle Menu" at bounding box center [11, 11] width 7 height 7
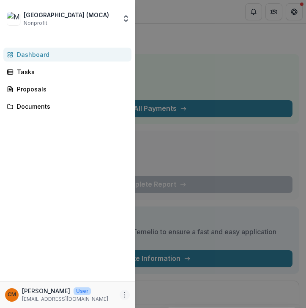
click at [123, 292] on icon "More" at bounding box center [124, 295] width 7 height 7
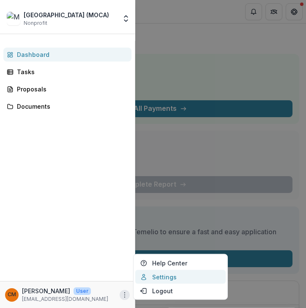
click at [153, 277] on link "Settings" at bounding box center [180, 277] width 90 height 14
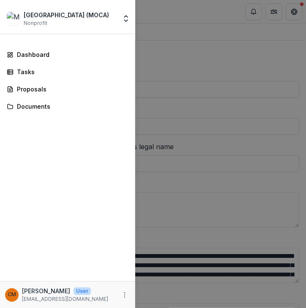
click at [174, 114] on div "Museum of Contemporary Art (MOCA) Nonprofit Nonprofits [GEOGRAPHIC_DATA] (MOCA)…" at bounding box center [153, 154] width 306 height 308
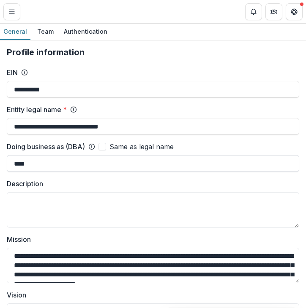
click at [31, 171] on input "****" at bounding box center [153, 163] width 292 height 17
click at [70, 78] on div "**********" at bounding box center [153, 83] width 292 height 30
click at [49, 32] on div "Team" at bounding box center [45, 31] width 23 height 12
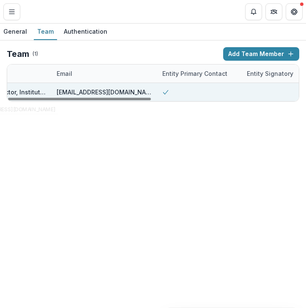
scroll to position [0, 300]
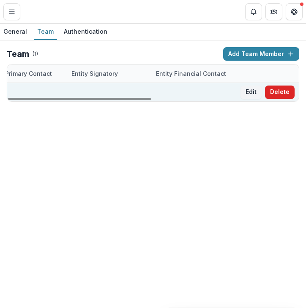
click at [279, 92] on button "Delete" at bounding box center [280, 93] width 30 height 14
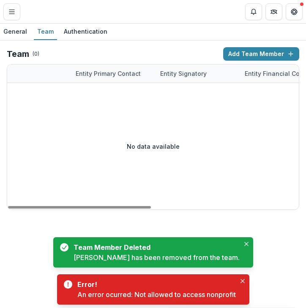
scroll to position [0, 0]
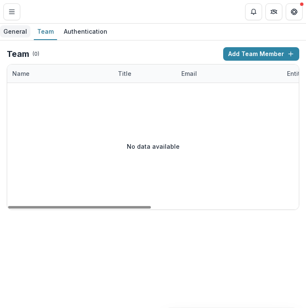
click at [9, 33] on div "General" at bounding box center [15, 31] width 30 height 12
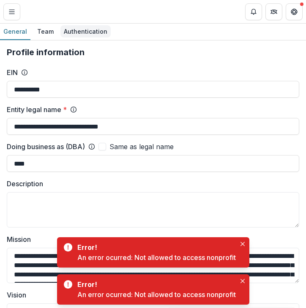
click at [78, 39] on link "Authentication" at bounding box center [85, 32] width 50 height 16
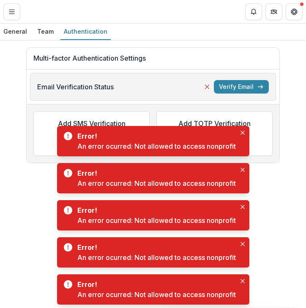
click at [31, 30] on div "General Team Authentication" at bounding box center [153, 32] width 306 height 17
click at [42, 30] on div "Team" at bounding box center [45, 31] width 23 height 12
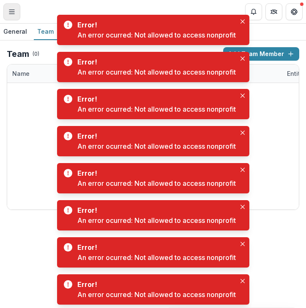
click at [11, 14] on line "Toggle Menu" at bounding box center [11, 14] width 5 height 0
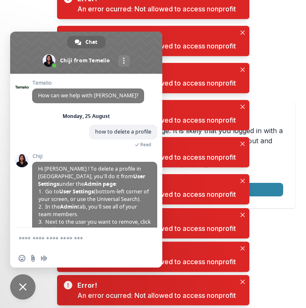
scroll to position [51, 0]
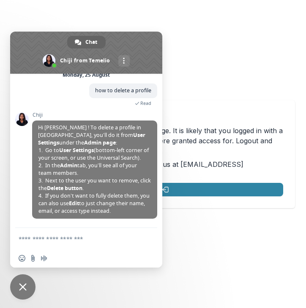
click at [192, 57] on div "Not allowed to view page You do not have permission to view the page. It is lik…" at bounding box center [153, 154] width 306 height 308
click at [28, 285] on span "Close chat" at bounding box center [22, 287] width 25 height 25
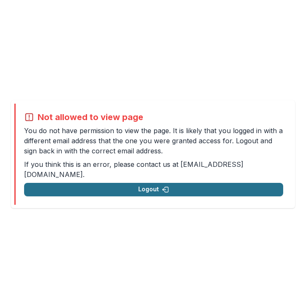
click at [76, 187] on button "Logout" at bounding box center [153, 190] width 259 height 14
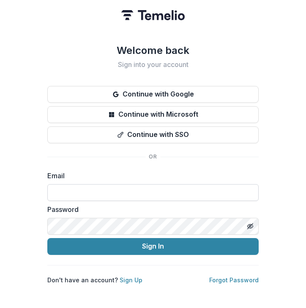
click at [69, 189] on input at bounding box center [152, 192] width 211 height 17
click at [73, 196] on input at bounding box center [152, 192] width 211 height 17
paste input "**********"
type input "**********"
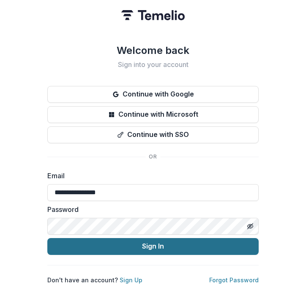
click at [62, 241] on button "Sign In" at bounding box center [152, 246] width 211 height 17
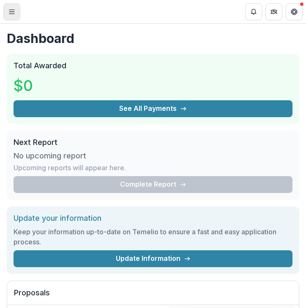
click at [14, 11] on icon "Toggle Menu" at bounding box center [11, 11] width 7 height 7
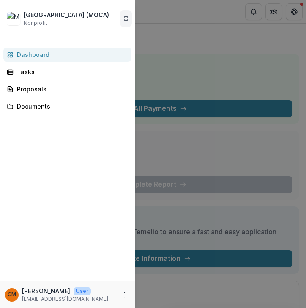
click at [121, 20] on button "Open entity switcher" at bounding box center [126, 18] width 12 height 17
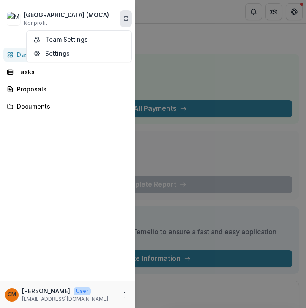
click at [75, 32] on div "Team Settings Settings" at bounding box center [78, 46] width 105 height 32
click at [75, 34] on link "Team Settings" at bounding box center [78, 39] width 101 height 14
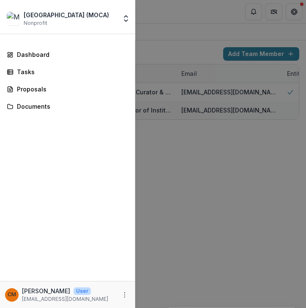
click at [200, 141] on div "Museum of Contemporary Art (MOCA) Nonprofit Team Settings Settings Dashboard Ta…" at bounding box center [153, 154] width 306 height 308
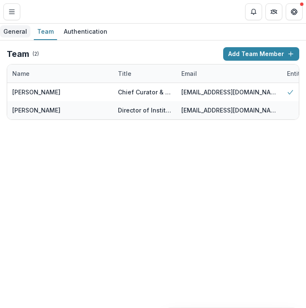
click at [11, 36] on div "General" at bounding box center [15, 31] width 30 height 12
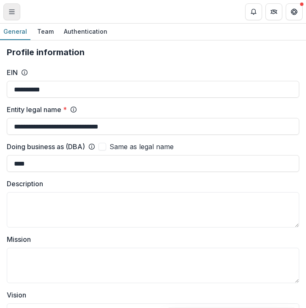
click at [15, 17] on button "Toggle Menu" at bounding box center [11, 11] width 17 height 17
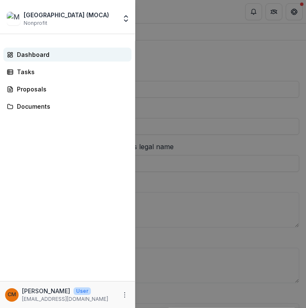
click at [24, 51] on div "Dashboard" at bounding box center [71, 54] width 108 height 9
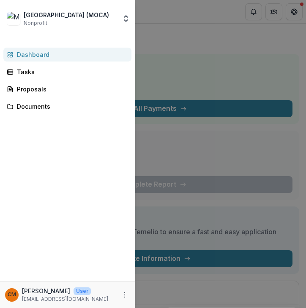
click at [182, 185] on div "Museum of Contemporary Art (MOCA) Nonprofit Team Settings Settings Dashboard Ta…" at bounding box center [153, 154] width 306 height 308
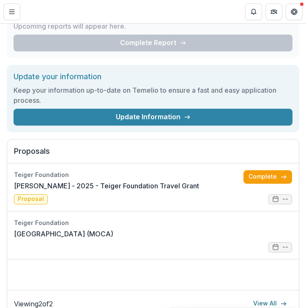
scroll to position [142, 0]
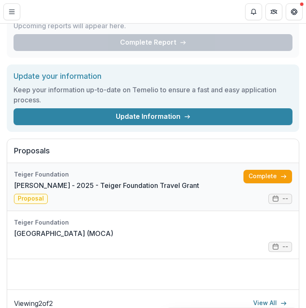
click at [66, 187] on link "Clara Kim - 2025 - Teiger Foundation Travel Grant" at bounding box center [106, 186] width 185 height 10
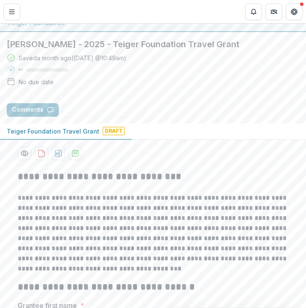
scroll to position [10, 0]
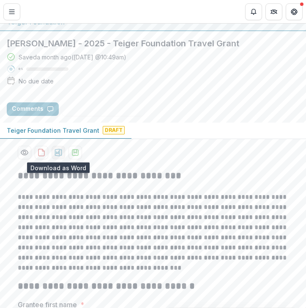
click at [56, 154] on icon "download-proposal" at bounding box center [58, 153] width 8 height 8
